Goal: Book appointment/travel/reservation

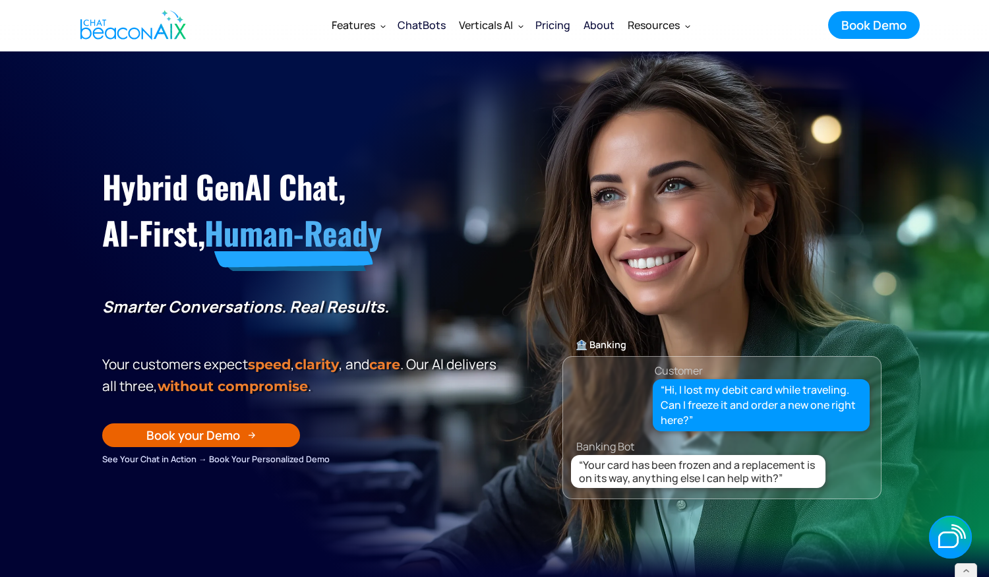
click at [415, 26] on div "ChatBots" at bounding box center [422, 25] width 48 height 18
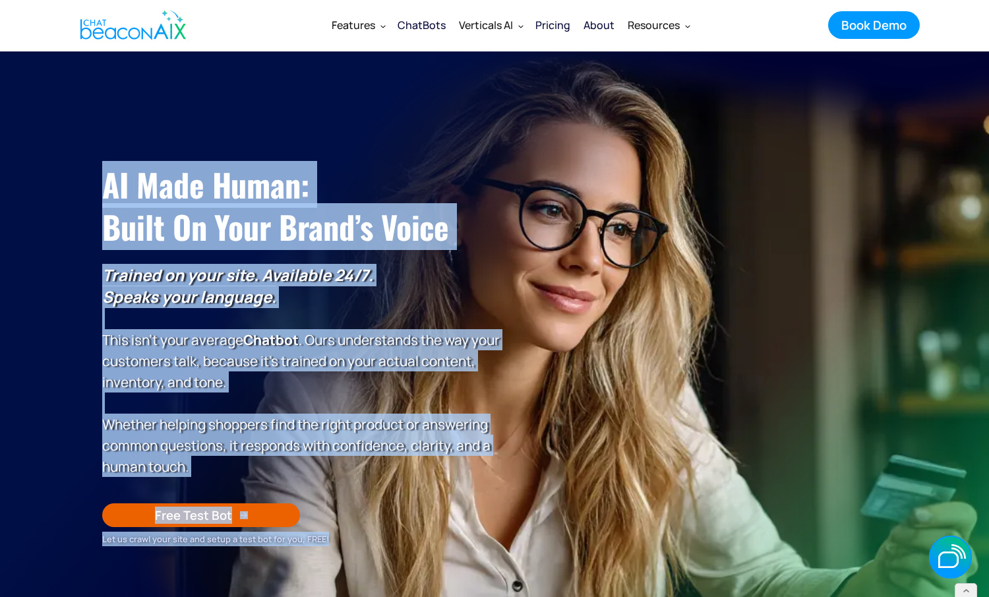
drag, startPoint x: 325, startPoint y: 541, endPoint x: 97, endPoint y: 179, distance: 427.9
click at [97, 179] on div "AI Made Human: ‍ Built on Your Brand’s Voice Trained on your site. Available 24…" at bounding box center [494, 331] width 811 height 429
copy div "AI Made Human: ‍ Built on Your Brand’s Voice Trained on your site. Available 24…"
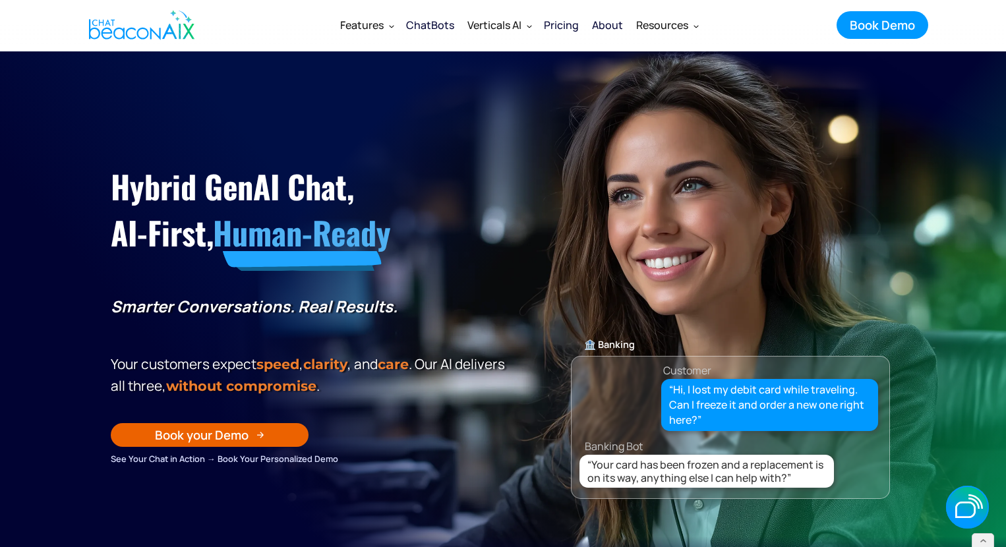
click at [349, 459] on div "See Your Chat in Action → Book Your Personalized Demo" at bounding box center [310, 459] width 399 height 15
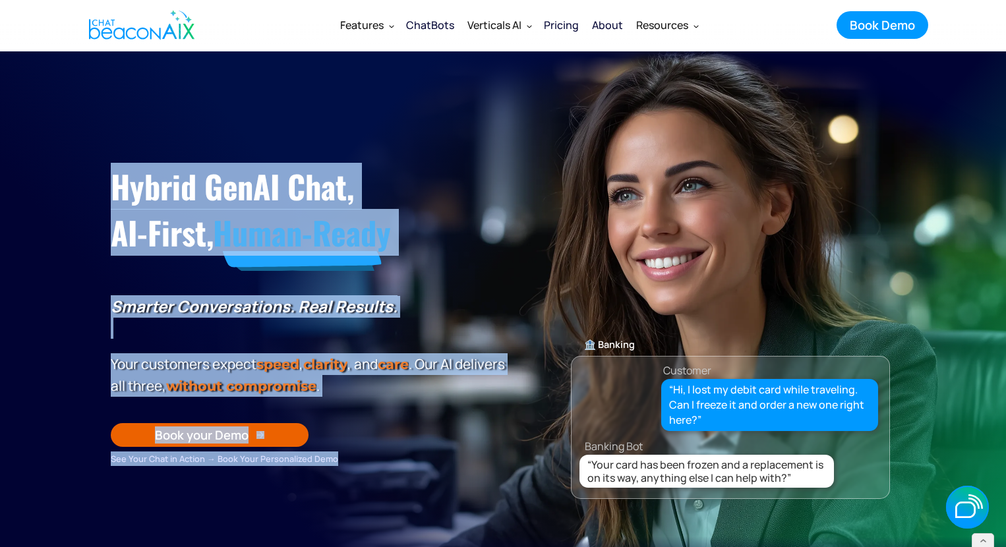
drag, startPoint x: 349, startPoint y: 459, endPoint x: 99, endPoint y: 189, distance: 368.6
click at [99, 189] on div "Hybrid GenAI Chat, AI-First, Human-Ready Smarter Conversations. Real Results. Y…" at bounding box center [503, 291] width 811 height 349
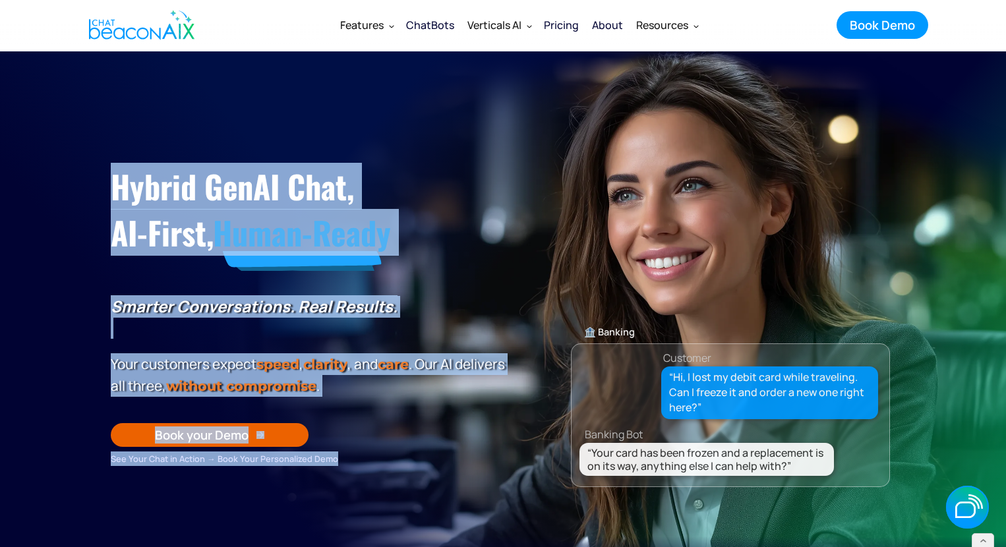
copy div "Hybrid GenAI Chat, AI-First, Human-Ready Smarter Conversations. Real Results. Y…"
